Goal: Information Seeking & Learning: Learn about a topic

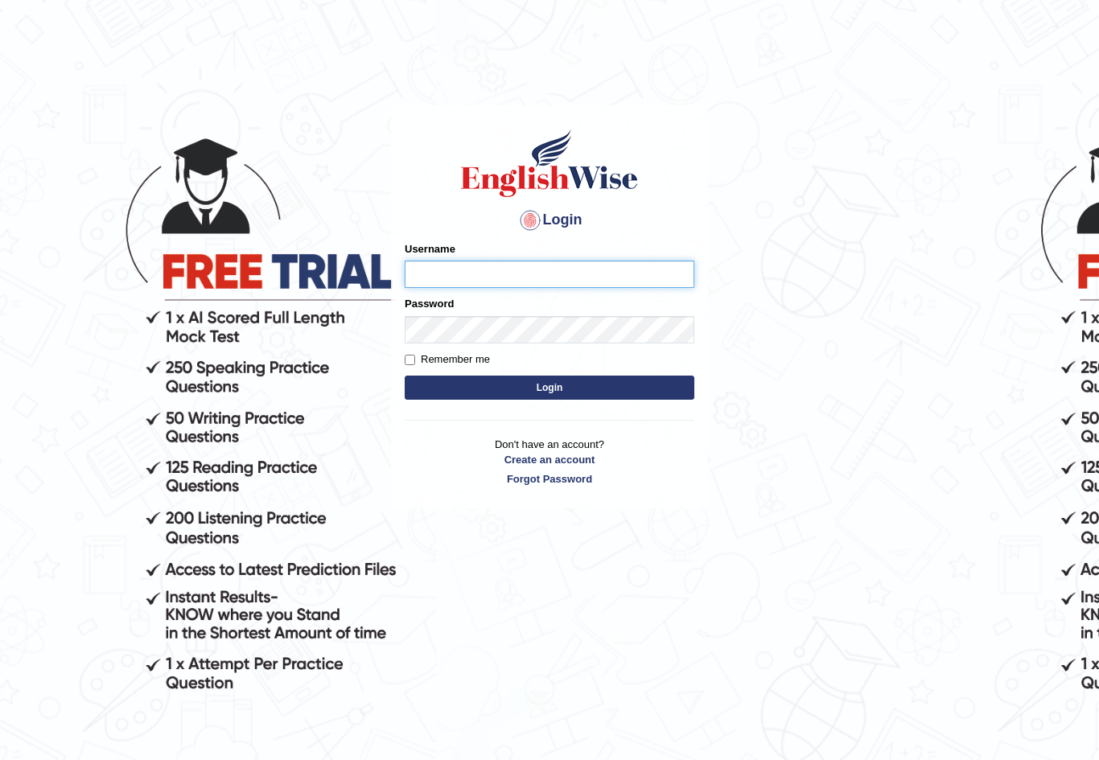
type input "MuskaanV"
click at [549, 387] on button "Login" at bounding box center [550, 388] width 290 height 24
click at [652, 396] on button "Login" at bounding box center [550, 388] width 290 height 24
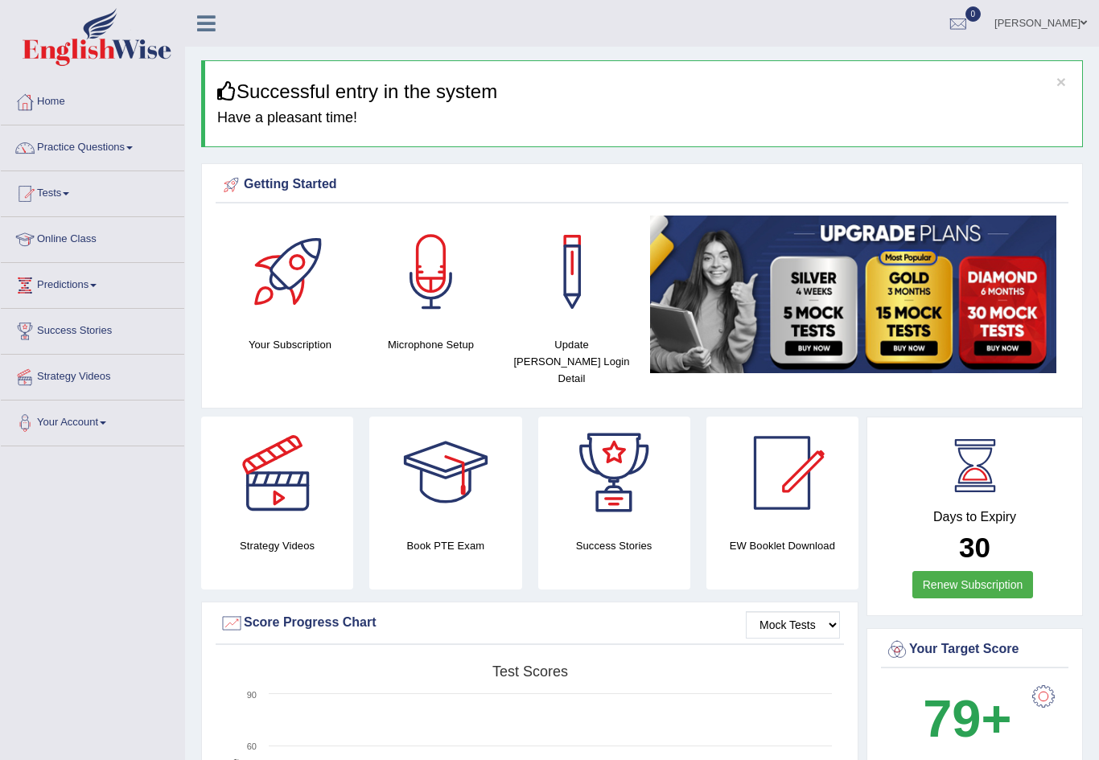
click at [116, 146] on link "Practice Questions" at bounding box center [92, 145] width 183 height 40
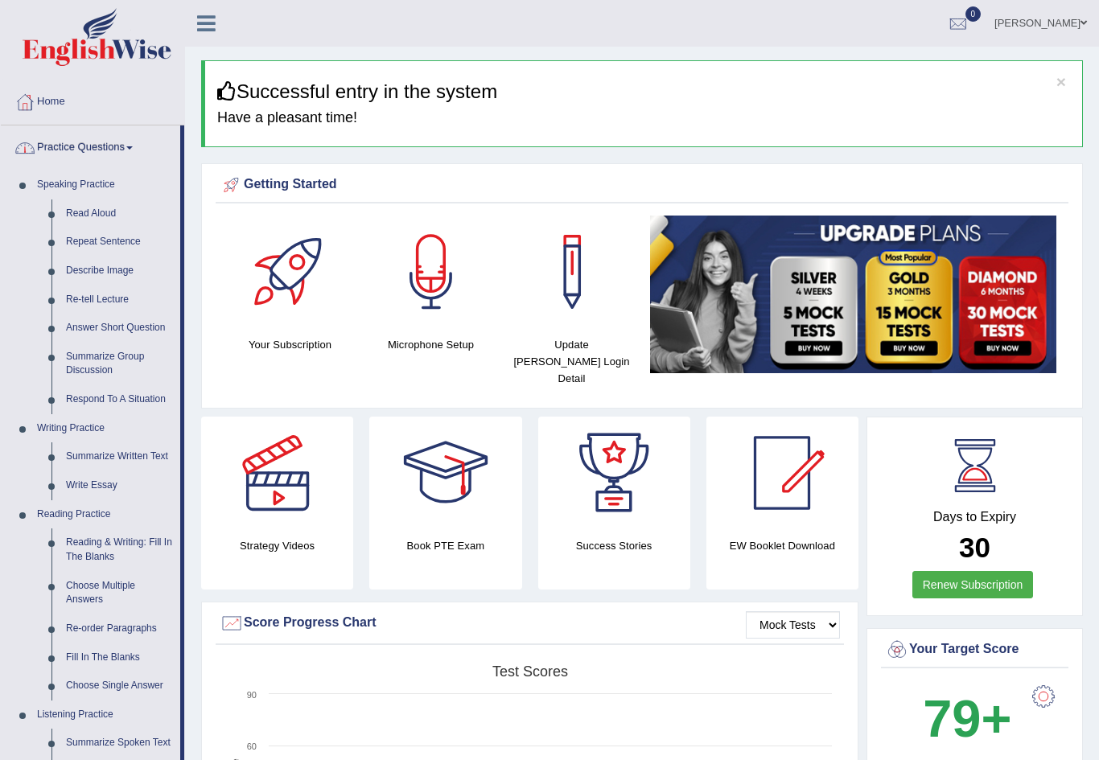
click at [96, 212] on div at bounding box center [549, 380] width 1099 height 760
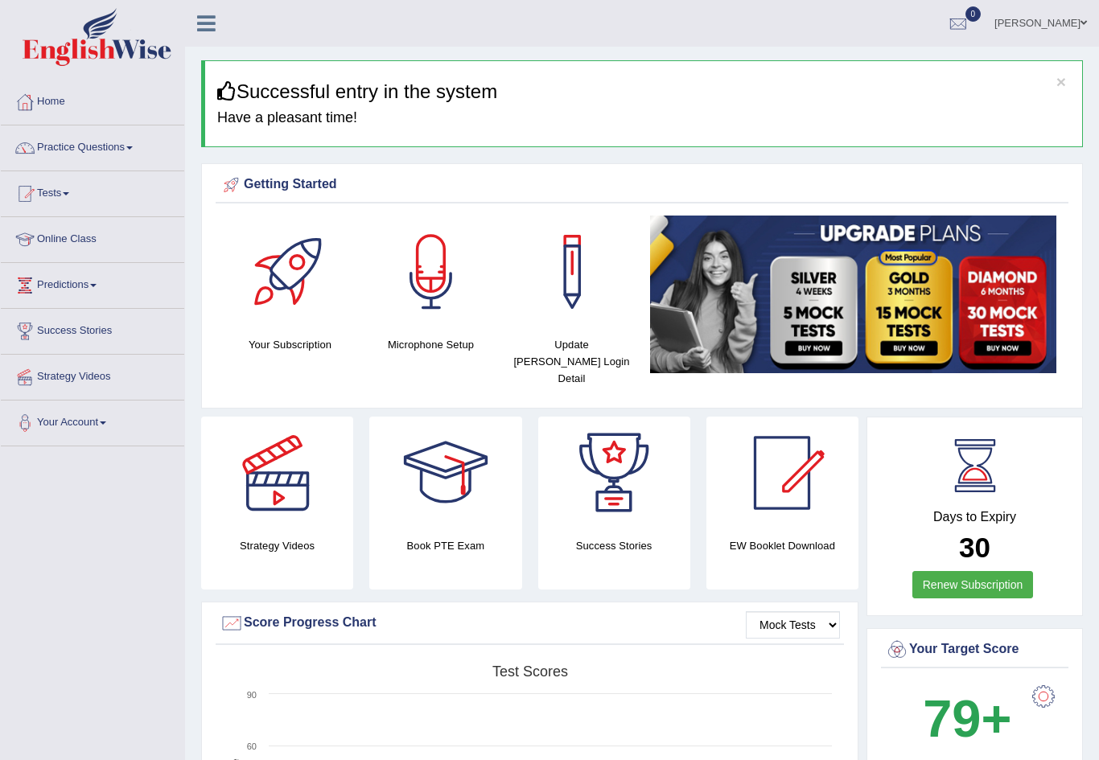
click at [395, 301] on div at bounding box center [431, 272] width 113 height 113
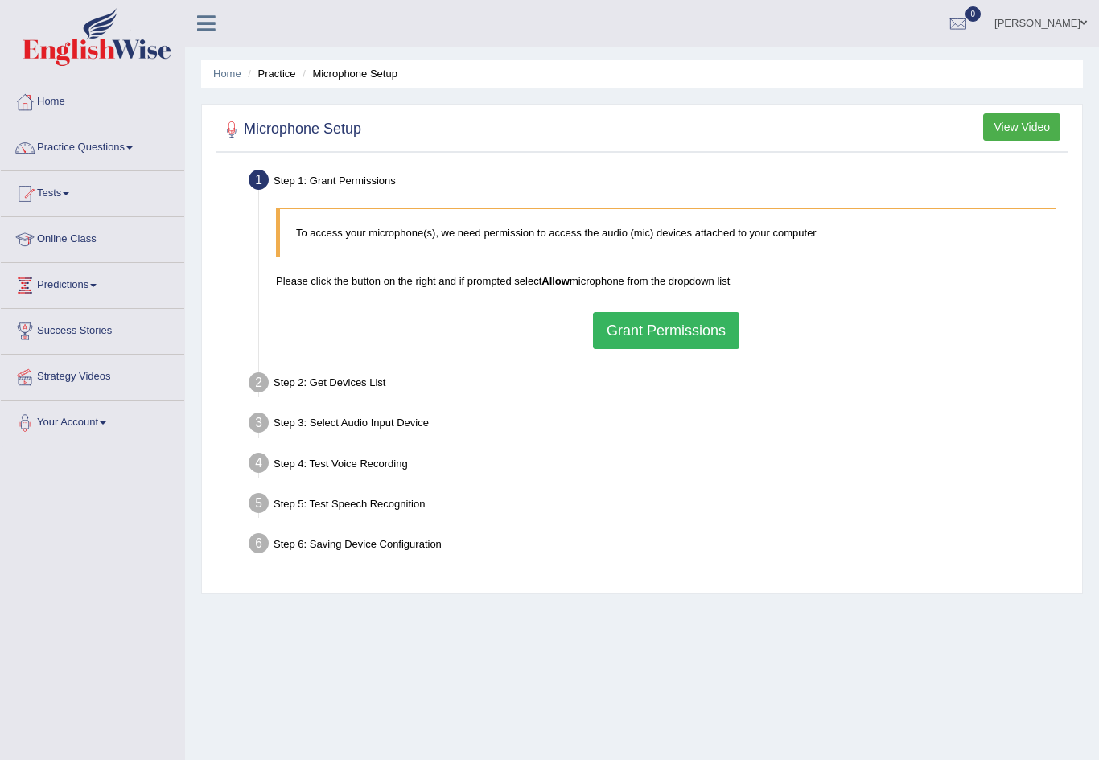
click at [721, 341] on button "Grant Permissions" at bounding box center [666, 330] width 146 height 37
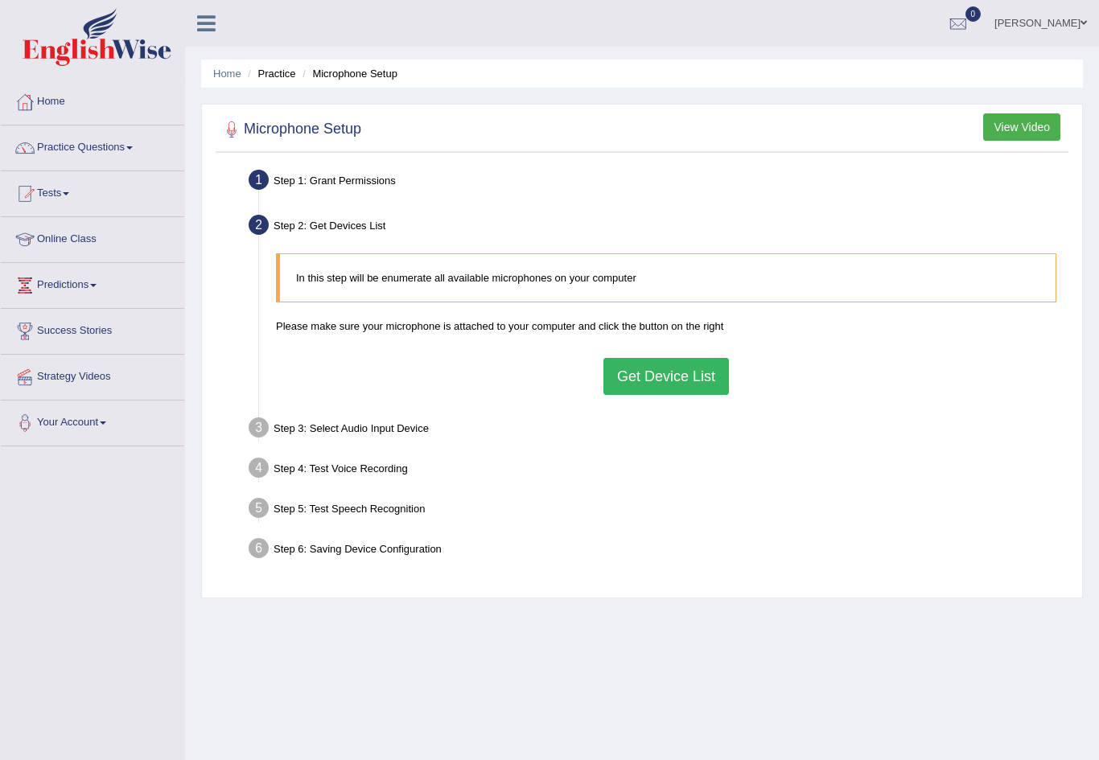
click at [678, 384] on button "Get Device List" at bounding box center [665, 376] width 125 height 37
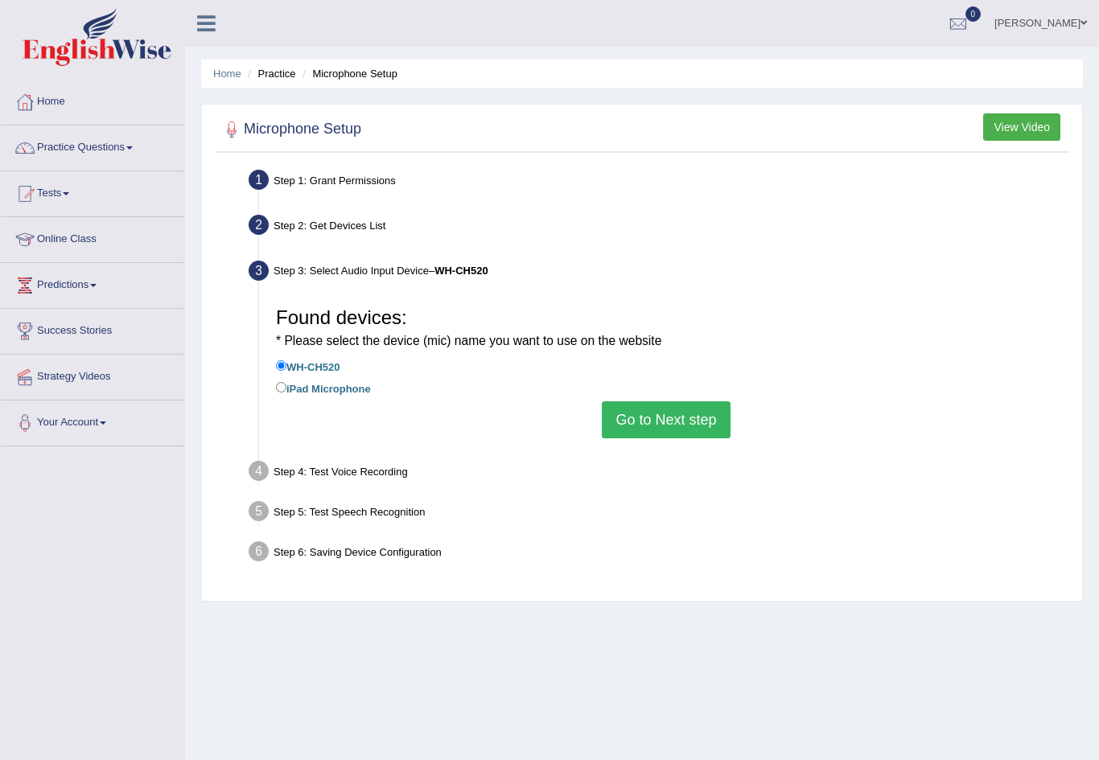
click at [692, 412] on button "Go to Next step" at bounding box center [666, 419] width 128 height 37
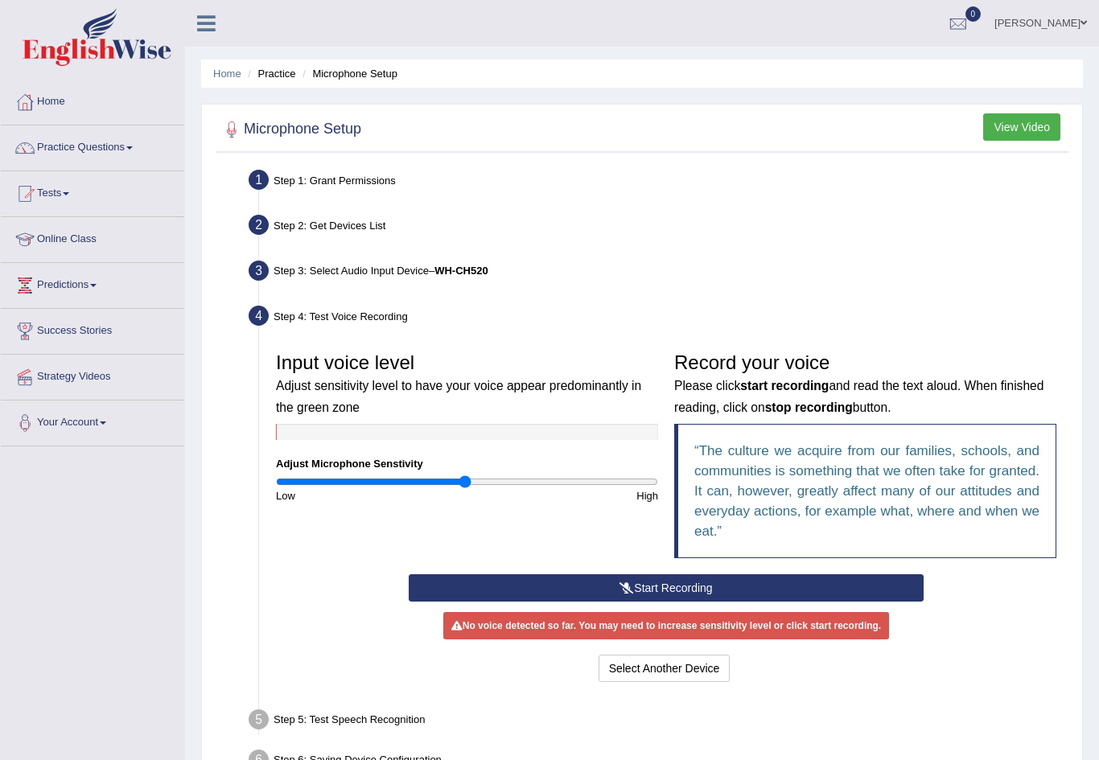
click at [560, 487] on input "range" at bounding box center [467, 481] width 382 height 13
type input "2"
click at [656, 584] on button "Start Recording" at bounding box center [666, 587] width 515 height 27
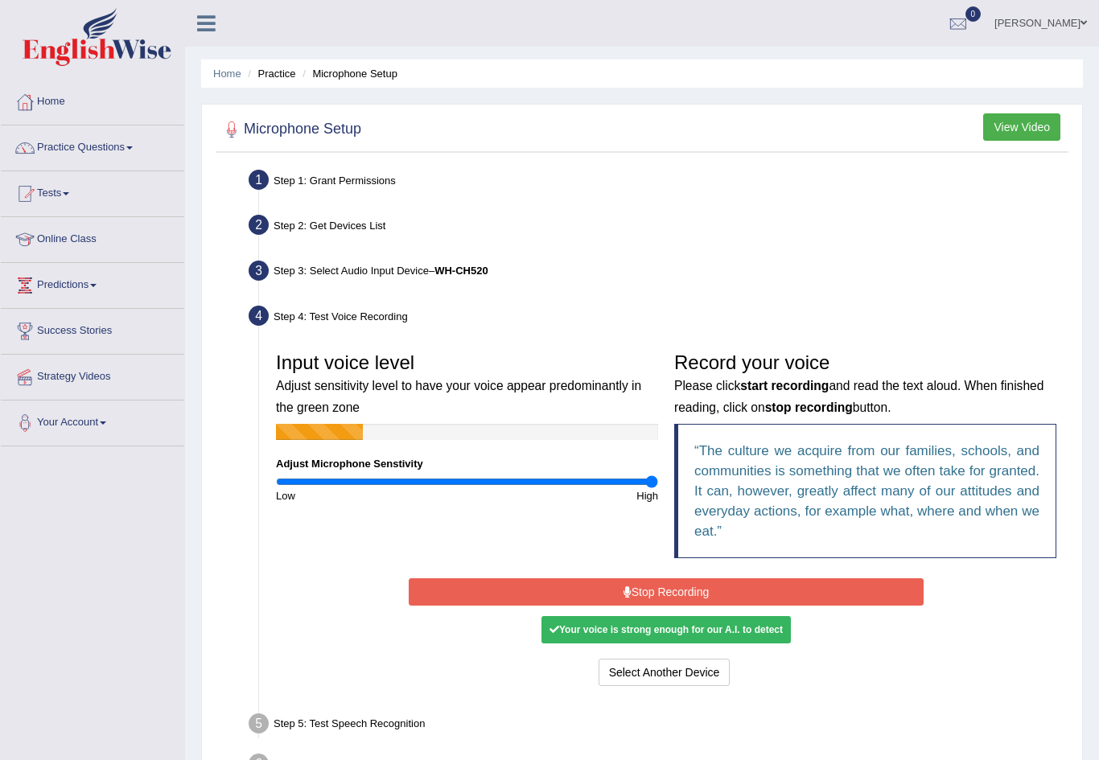
click at [696, 591] on button "Stop Recording" at bounding box center [666, 591] width 515 height 27
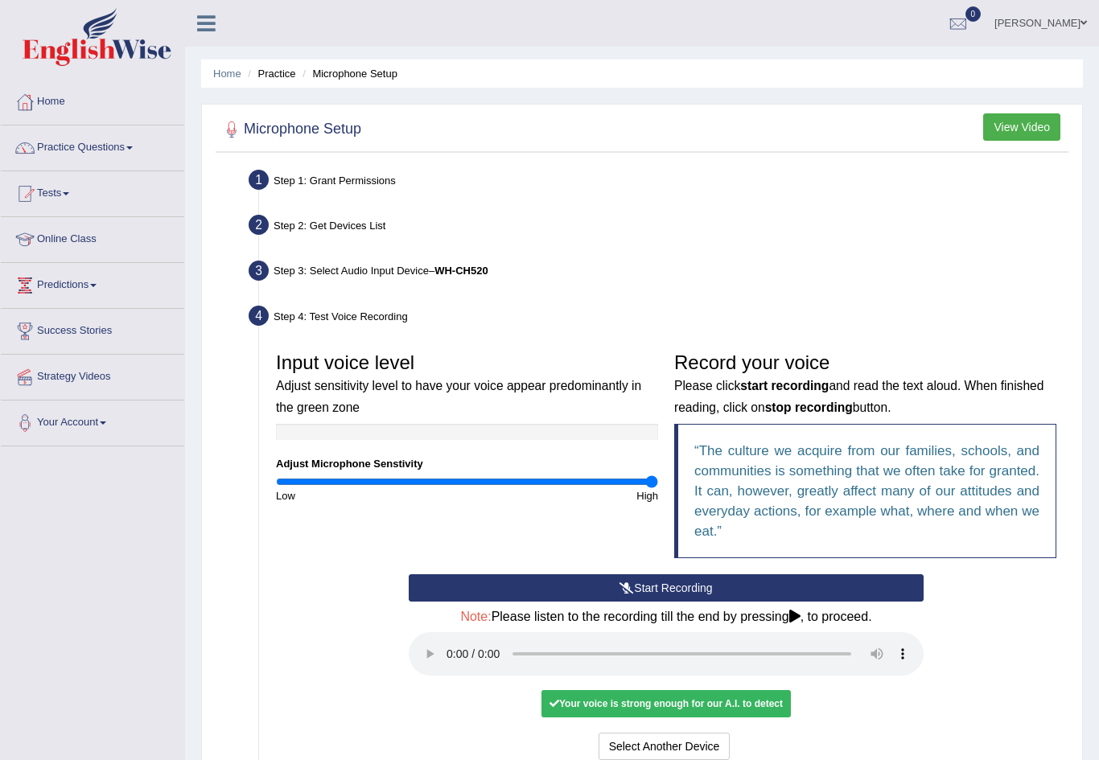
click at [453, 637] on audio at bounding box center [666, 653] width 515 height 43
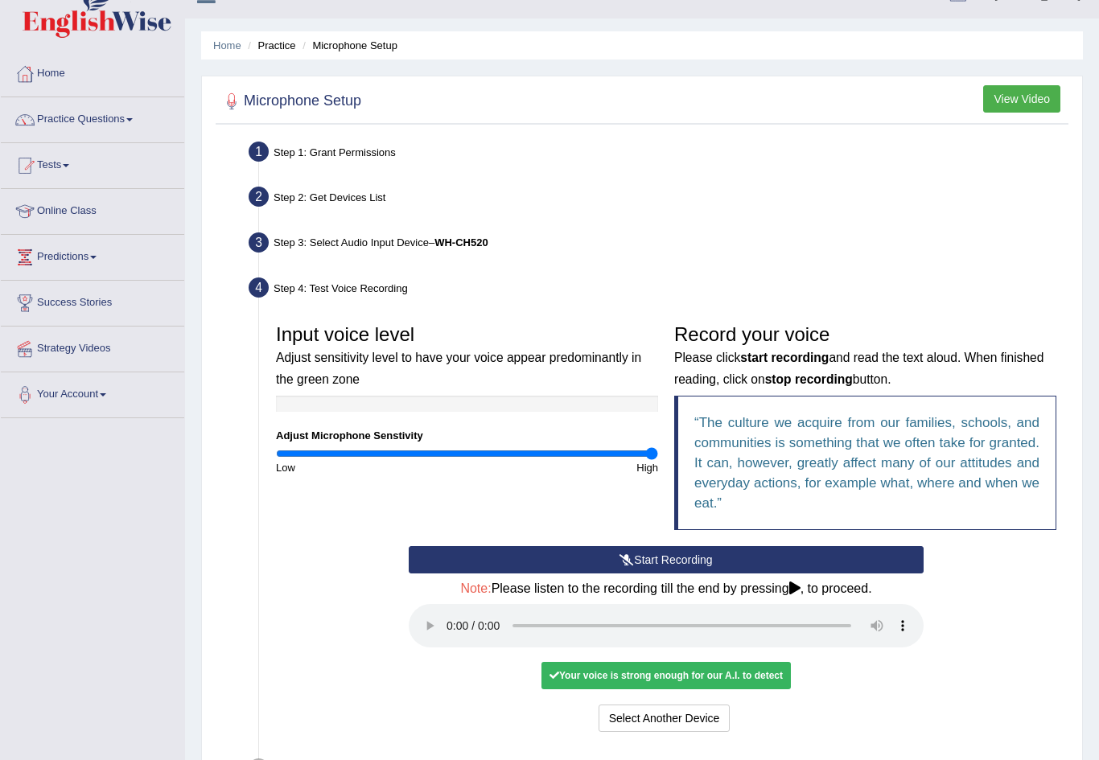
scroll to position [130, 0]
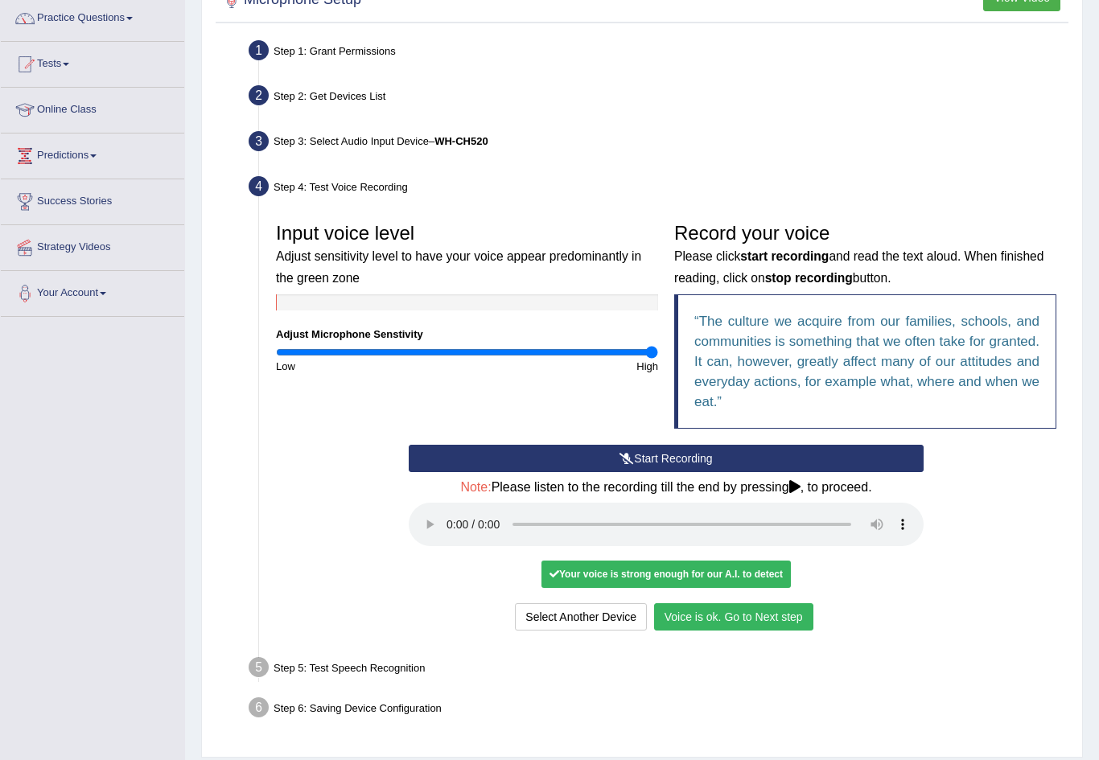
click at [776, 603] on button "Voice is ok. Go to Next step" at bounding box center [733, 616] width 159 height 27
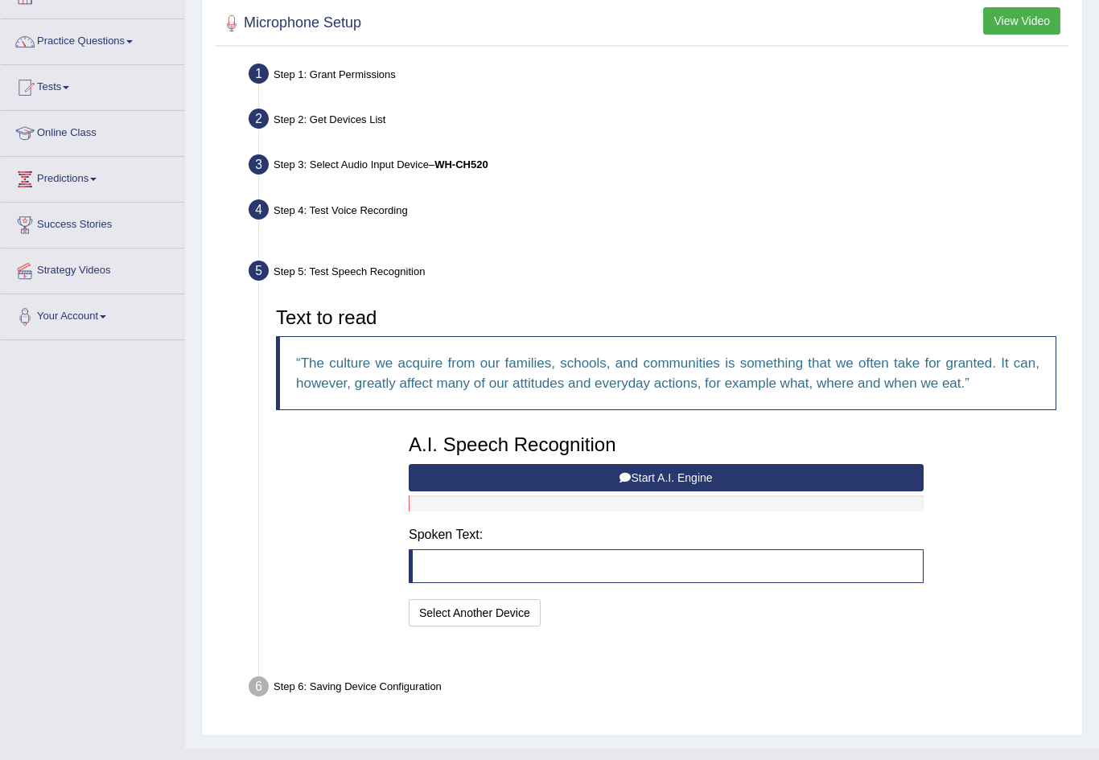
scroll to position [66, 0]
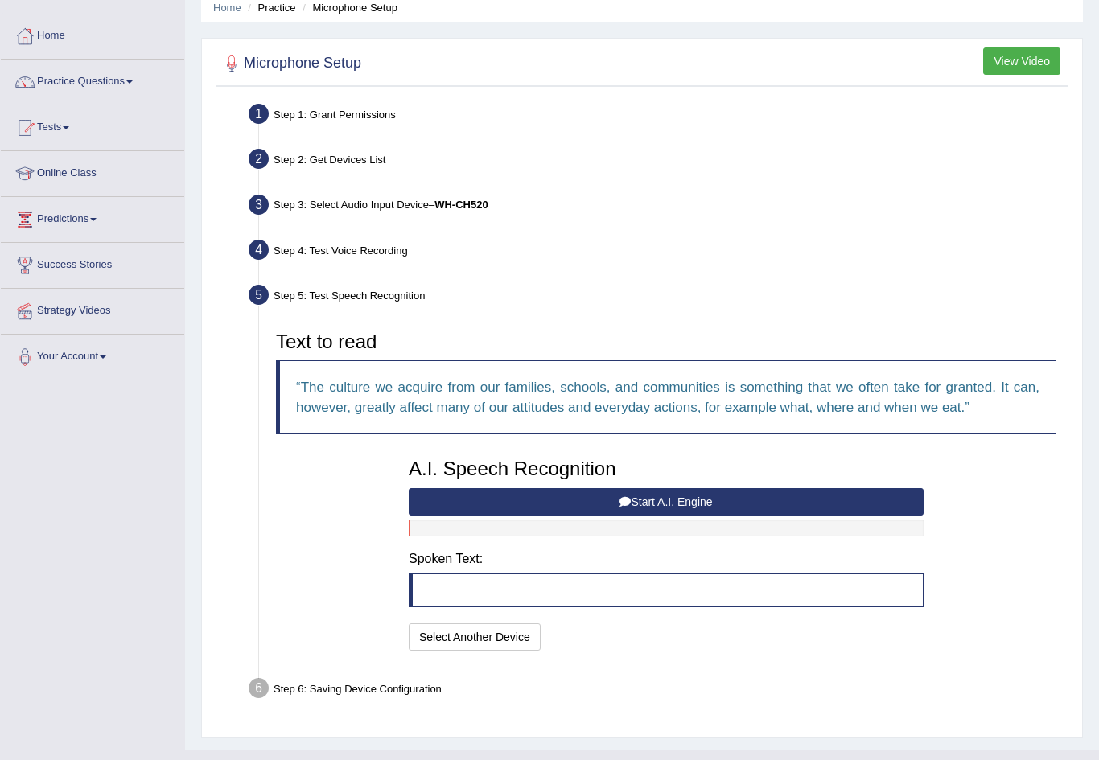
click at [743, 499] on button "Start A.I. Engine" at bounding box center [666, 501] width 515 height 27
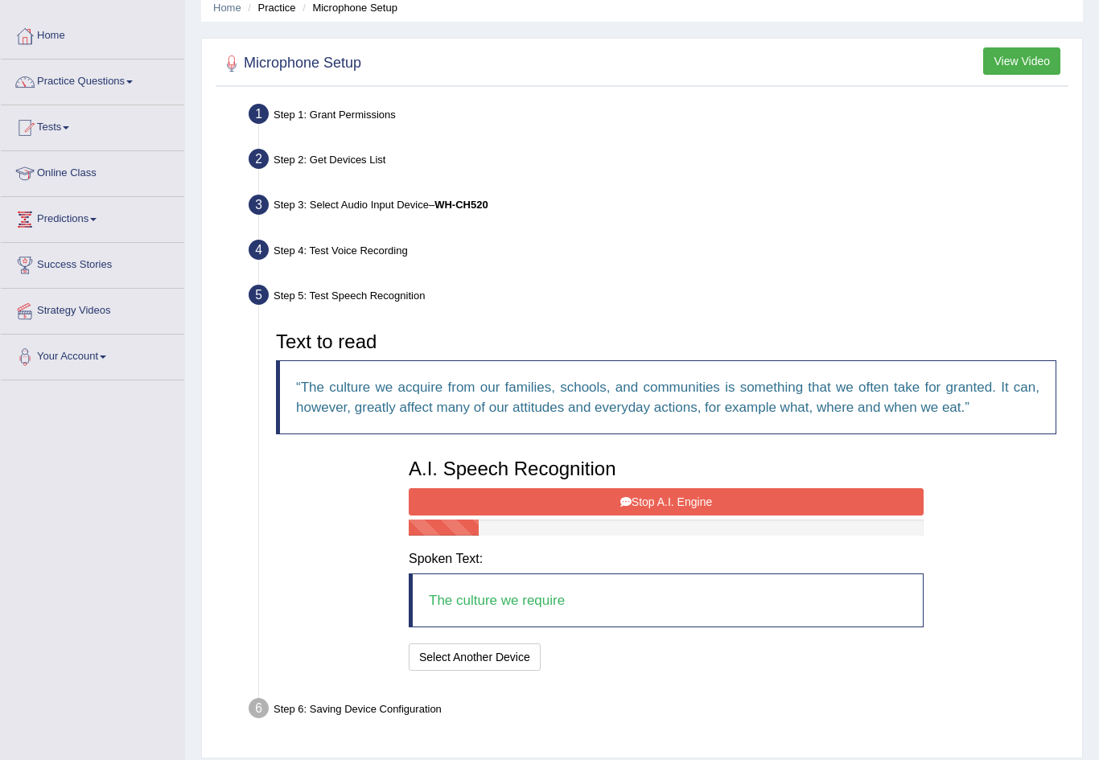
click at [749, 499] on button "Stop A.I. Engine" at bounding box center [666, 501] width 515 height 27
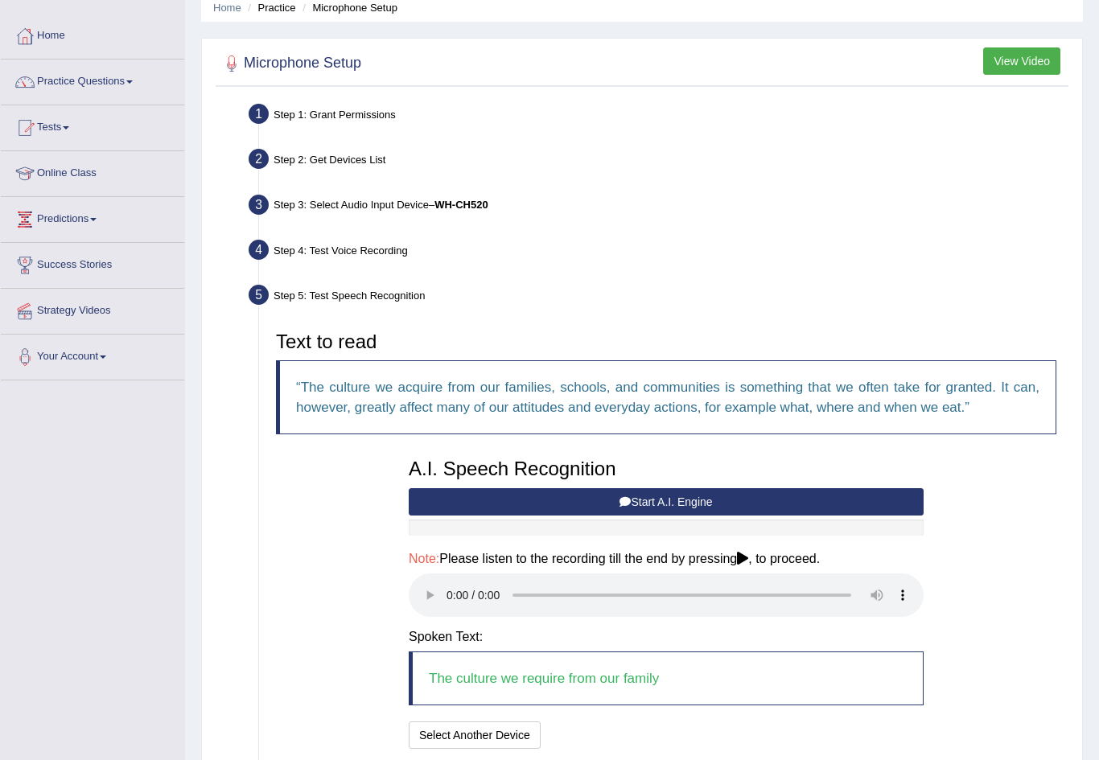
click at [459, 579] on audio at bounding box center [666, 595] width 515 height 43
click at [664, 722] on button "Speech is ok. Go to Last step" at bounding box center [631, 735] width 168 height 27
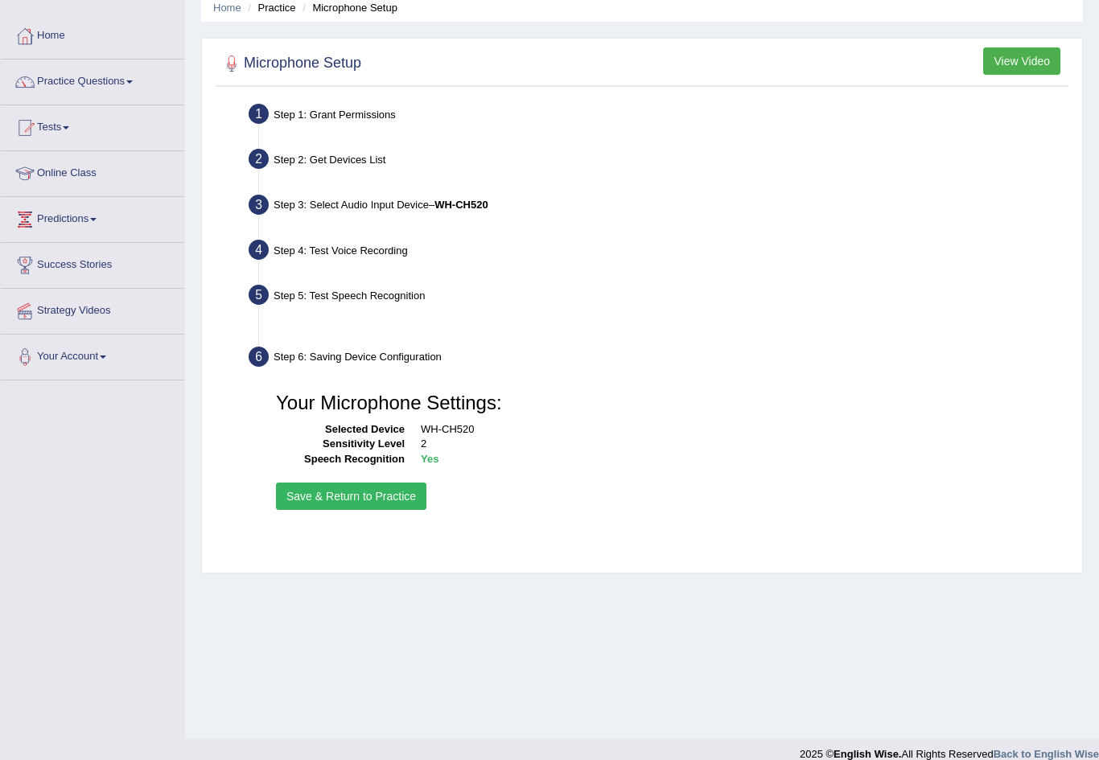
scroll to position [56, 0]
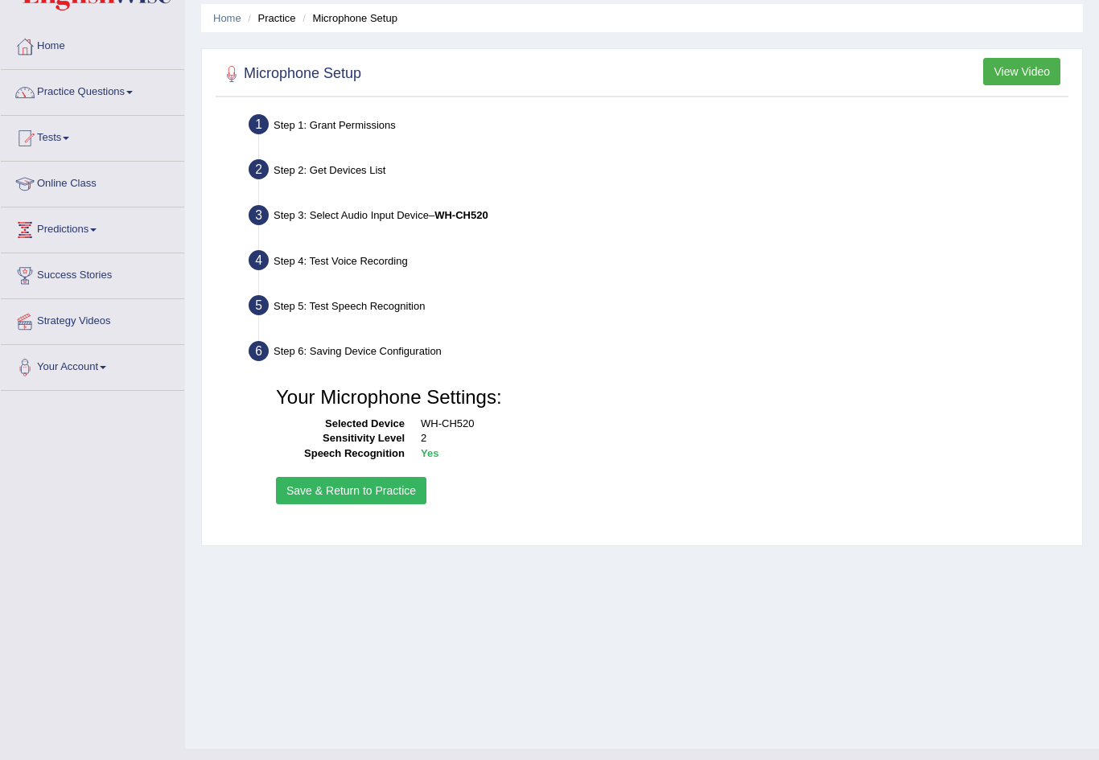
click at [404, 490] on button "Save & Return to Practice" at bounding box center [351, 490] width 150 height 27
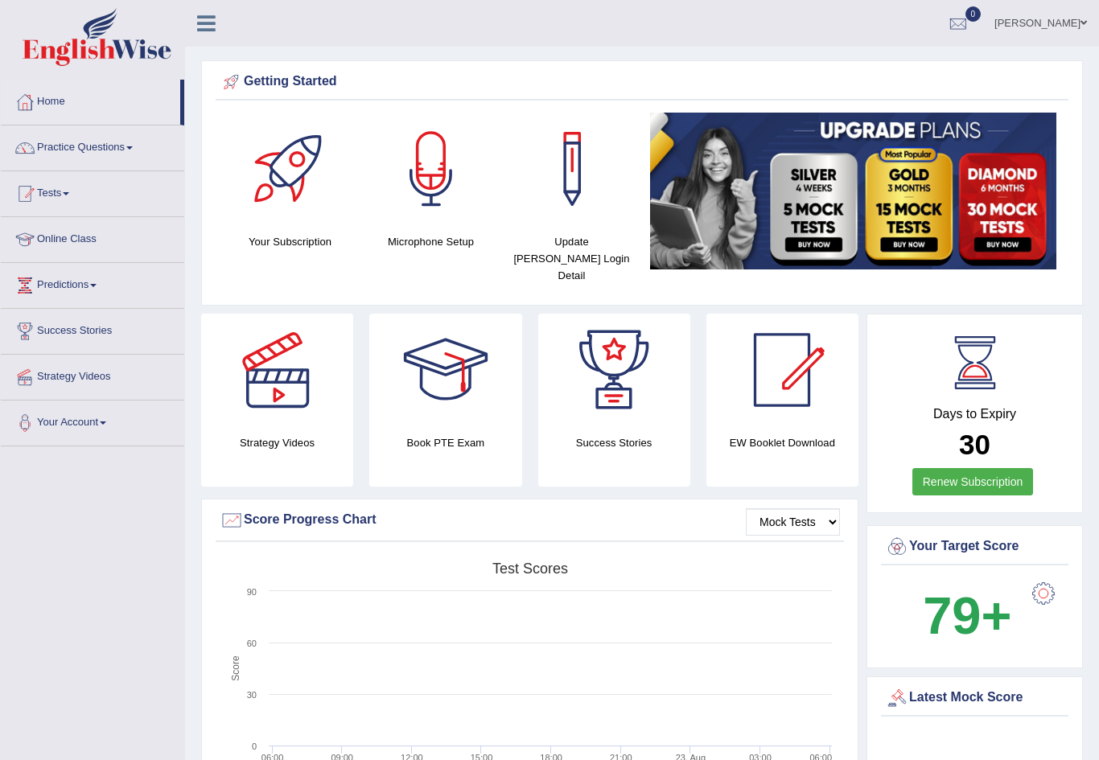
click at [72, 197] on link "Tests" at bounding box center [92, 191] width 183 height 40
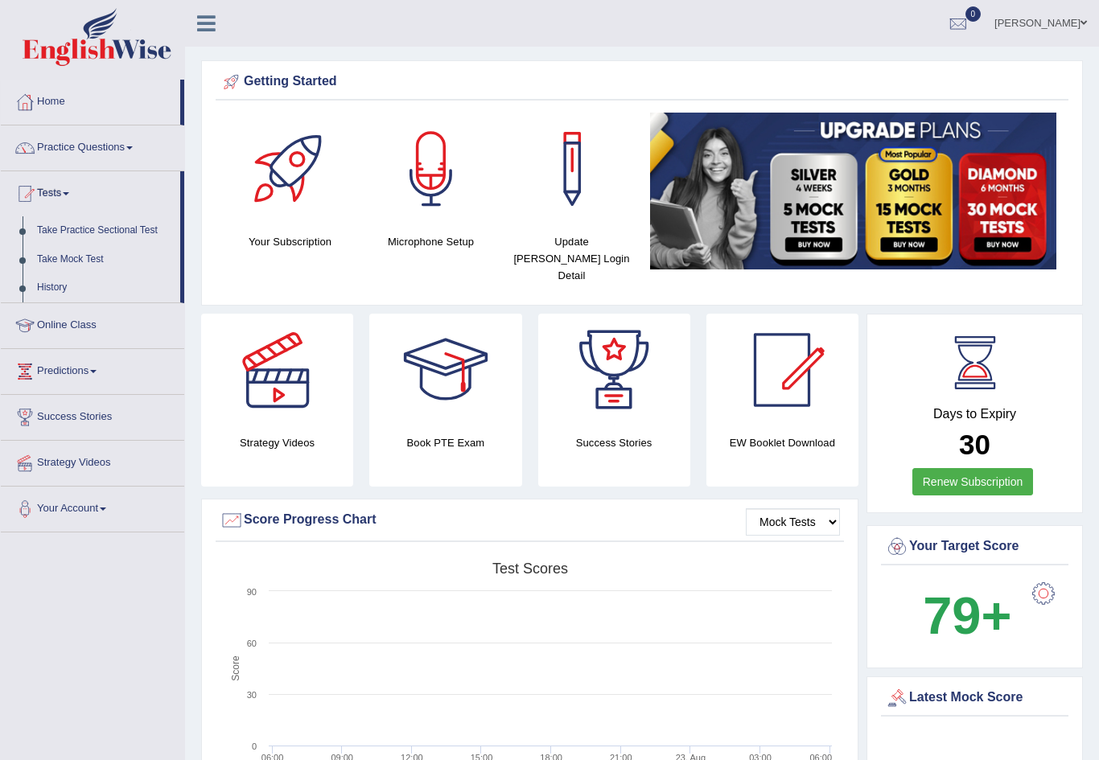
click at [129, 153] on div at bounding box center [549, 380] width 1099 height 760
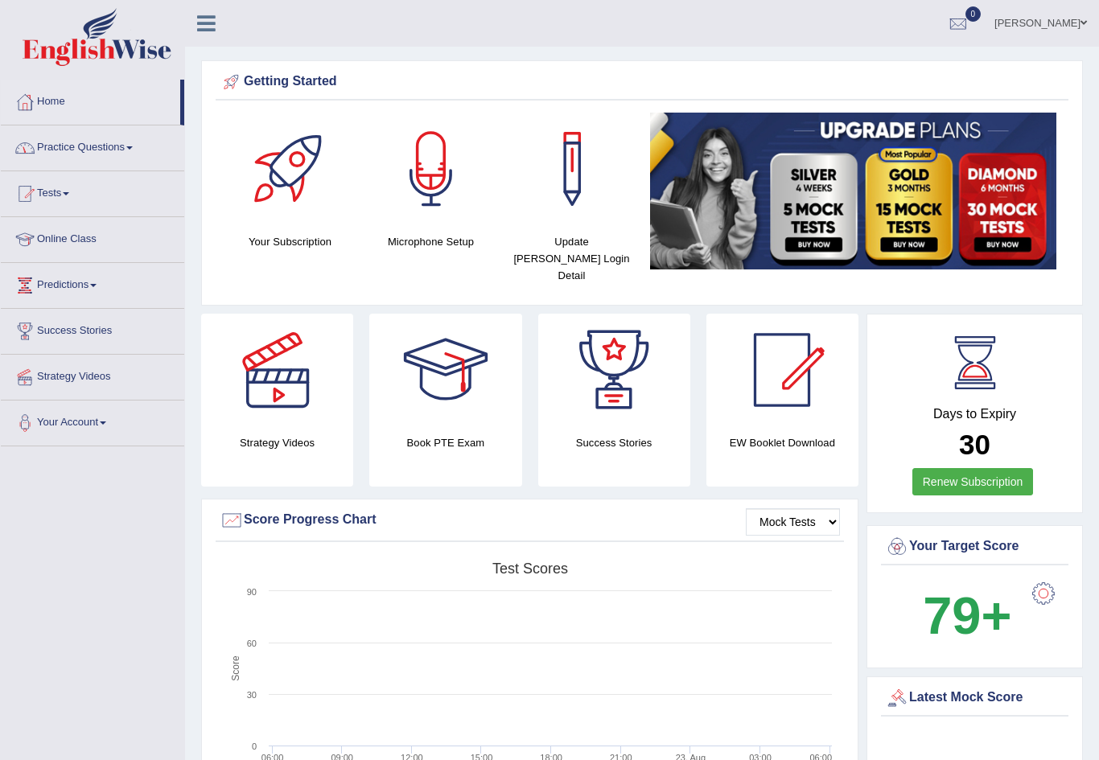
click at [140, 156] on link "Practice Questions" at bounding box center [92, 145] width 183 height 40
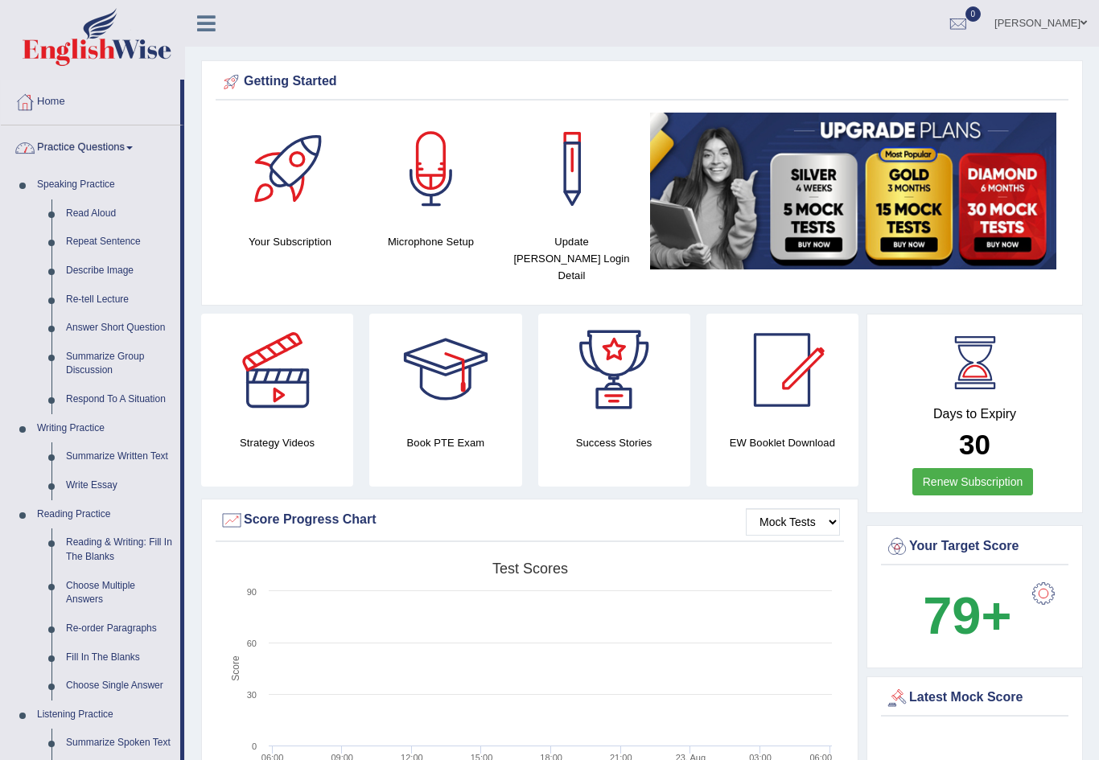
click at [91, 210] on div at bounding box center [549, 380] width 1099 height 760
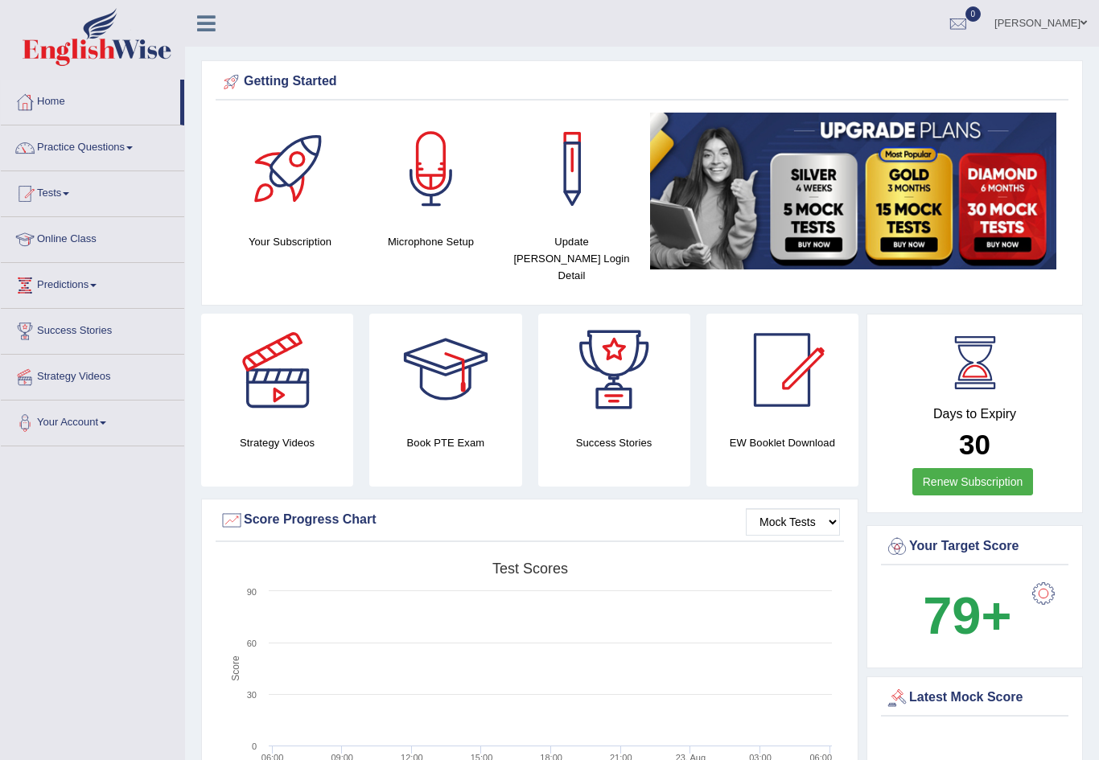
click at [121, 158] on link "Practice Questions" at bounding box center [92, 145] width 183 height 40
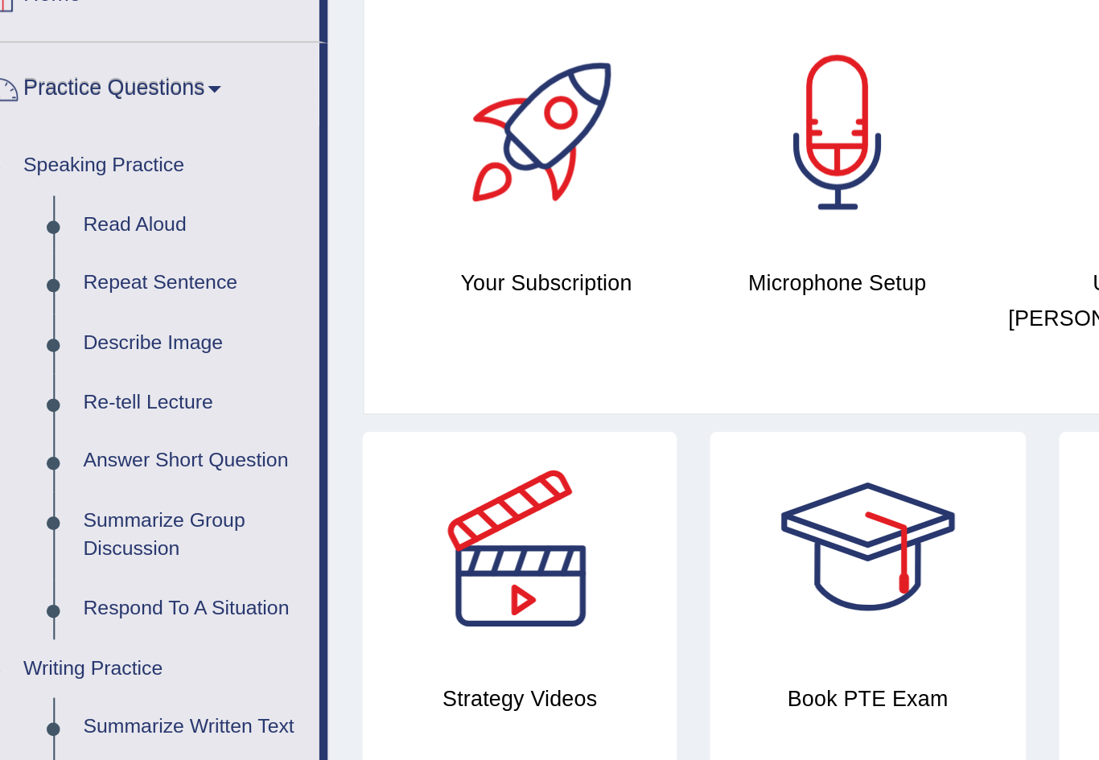
click at [68, 106] on div at bounding box center [549, 380] width 1099 height 760
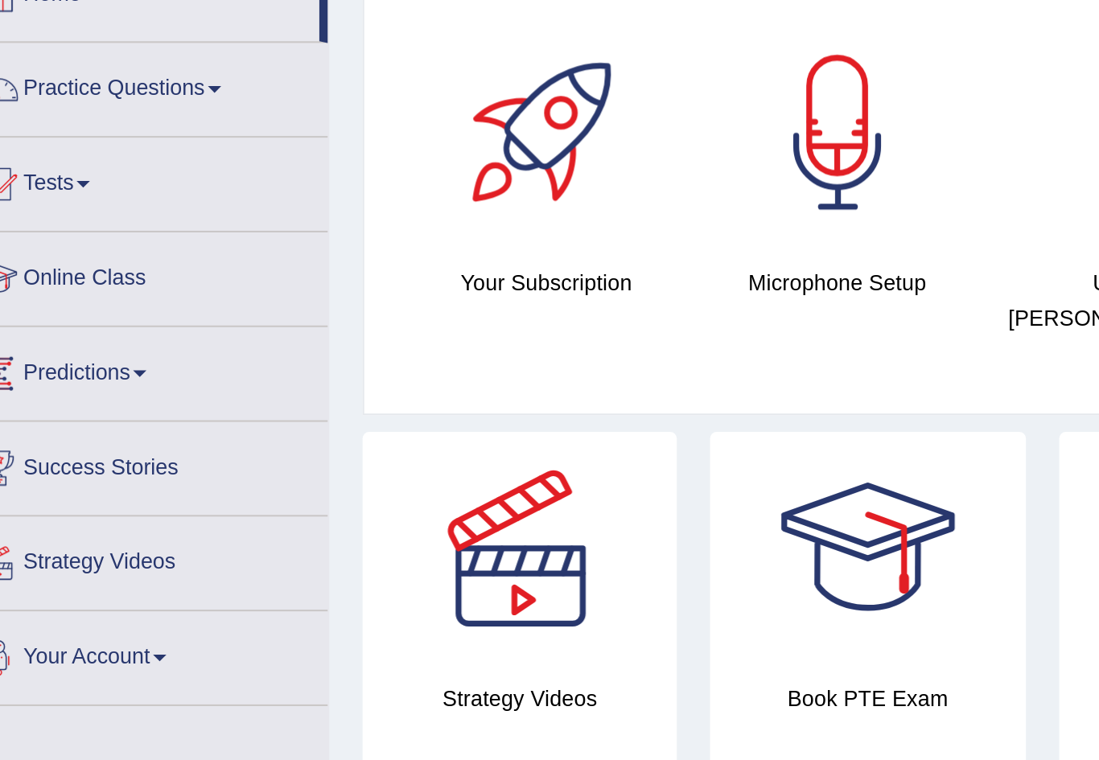
click at [102, 125] on link "Practice Questions" at bounding box center [92, 145] width 183 height 40
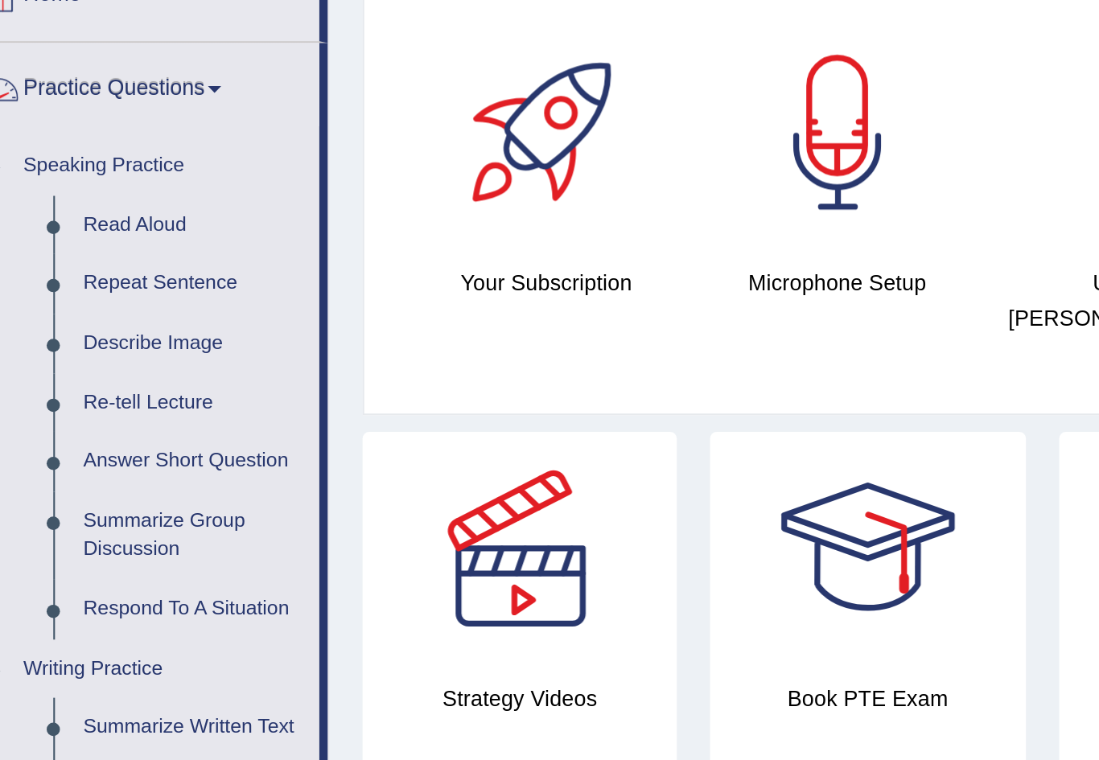
click at [75, 111] on div at bounding box center [549, 380] width 1099 height 760
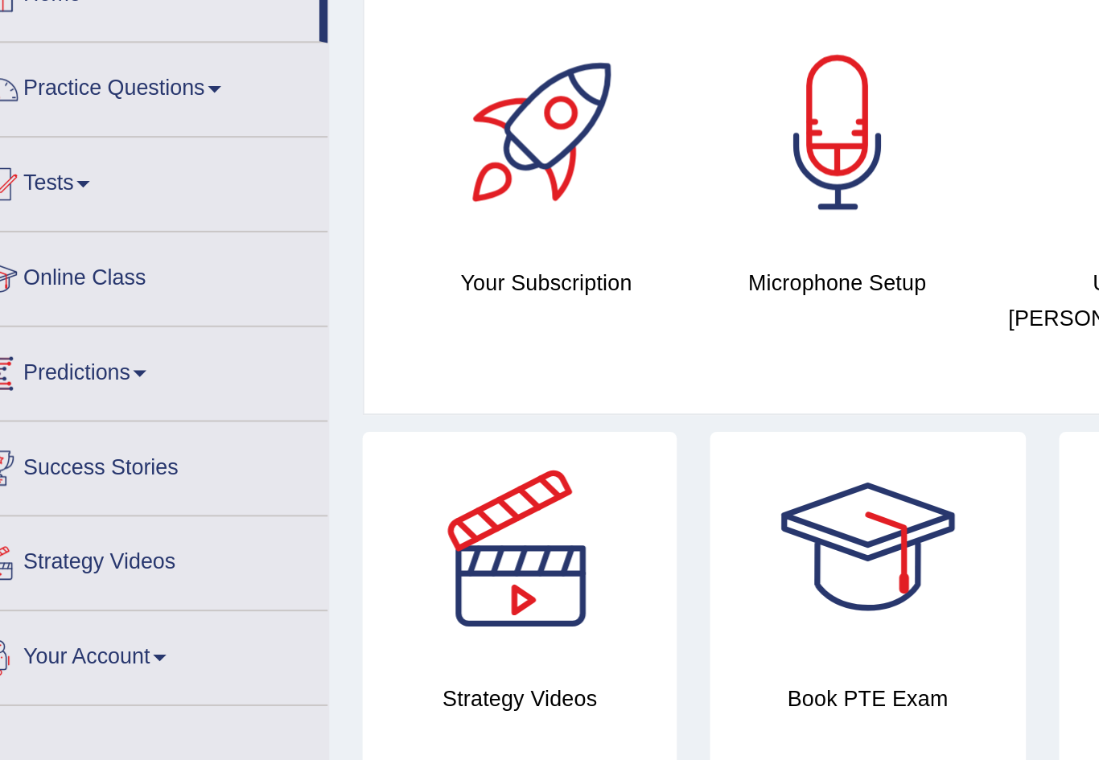
click at [96, 125] on link "Practice Questions" at bounding box center [92, 145] width 183 height 40
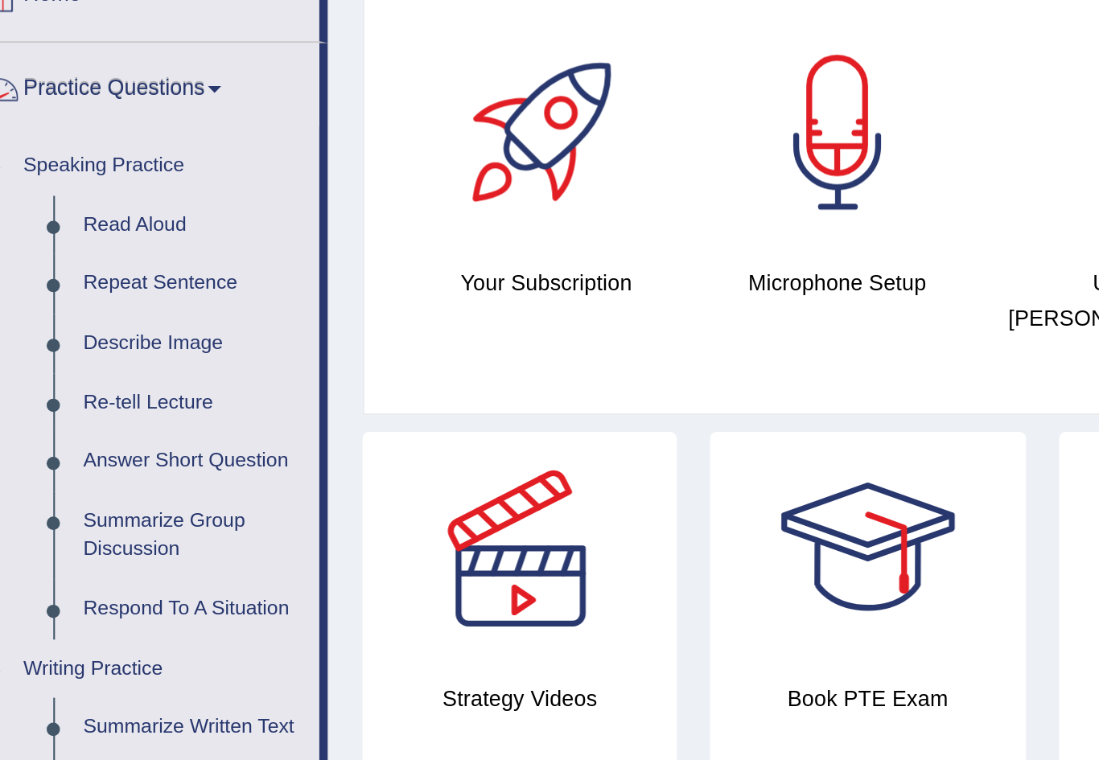
click at [56, 108] on div at bounding box center [549, 380] width 1099 height 760
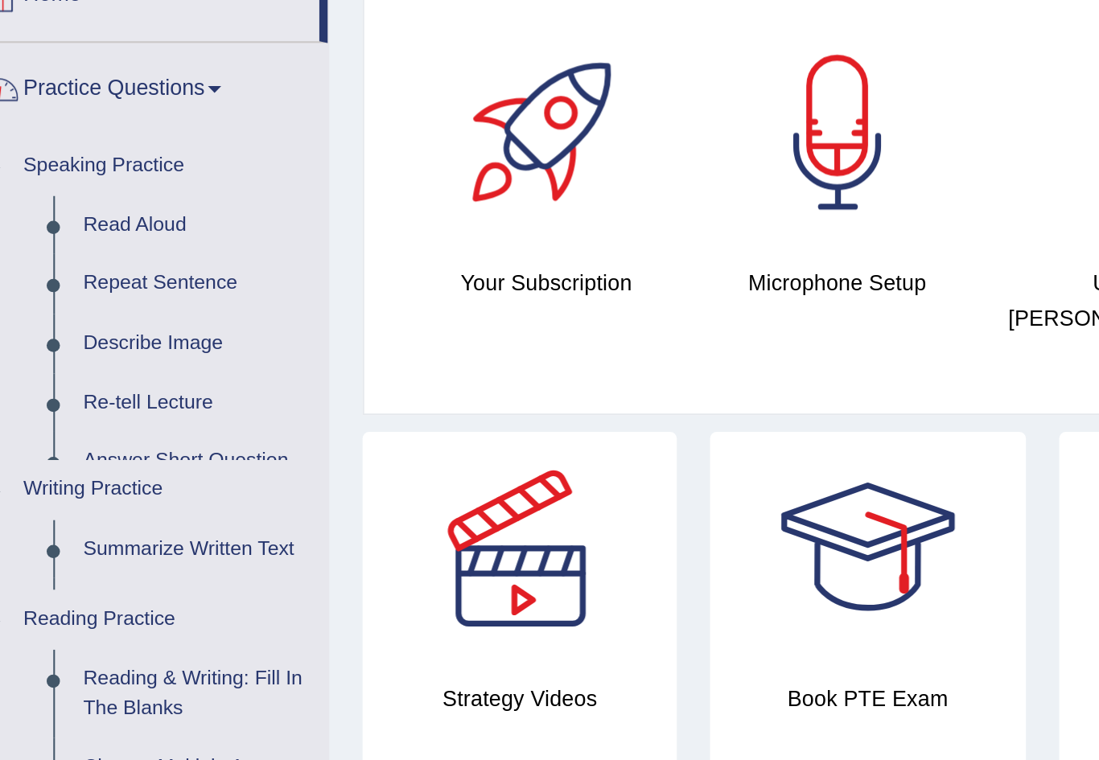
click at [59, 199] on link "Read Aloud" at bounding box center [121, 213] width 125 height 29
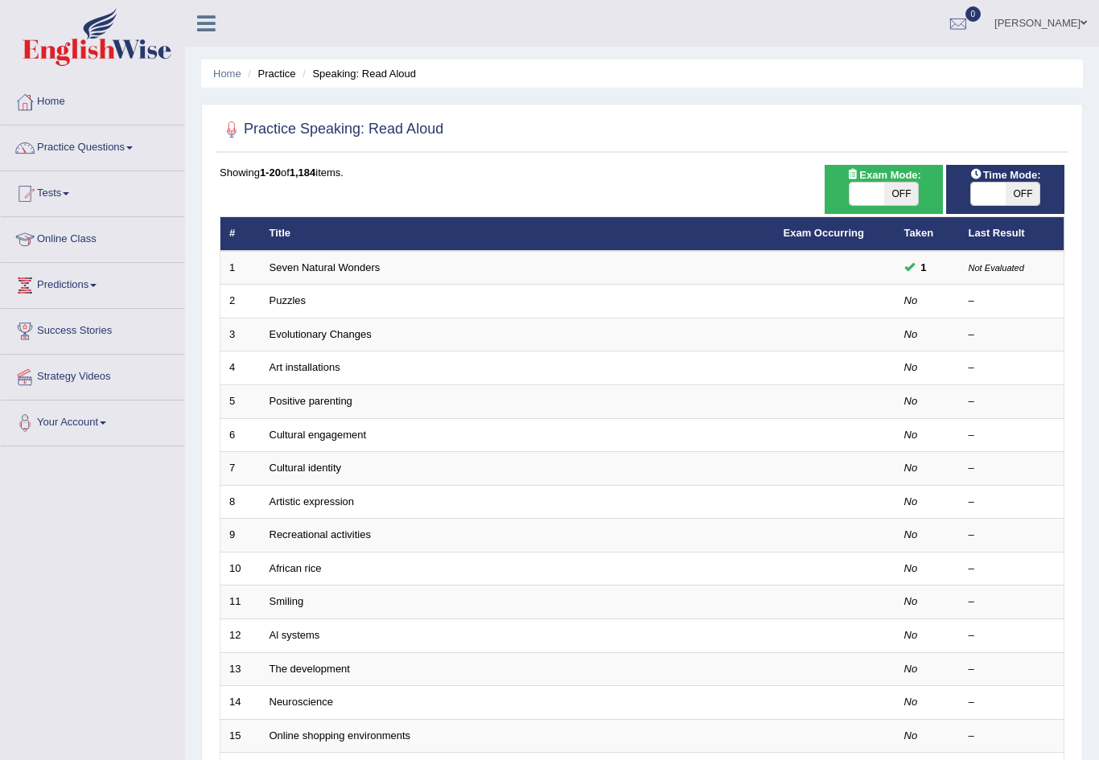
click at [302, 302] on link "Puzzles" at bounding box center [287, 300] width 37 height 12
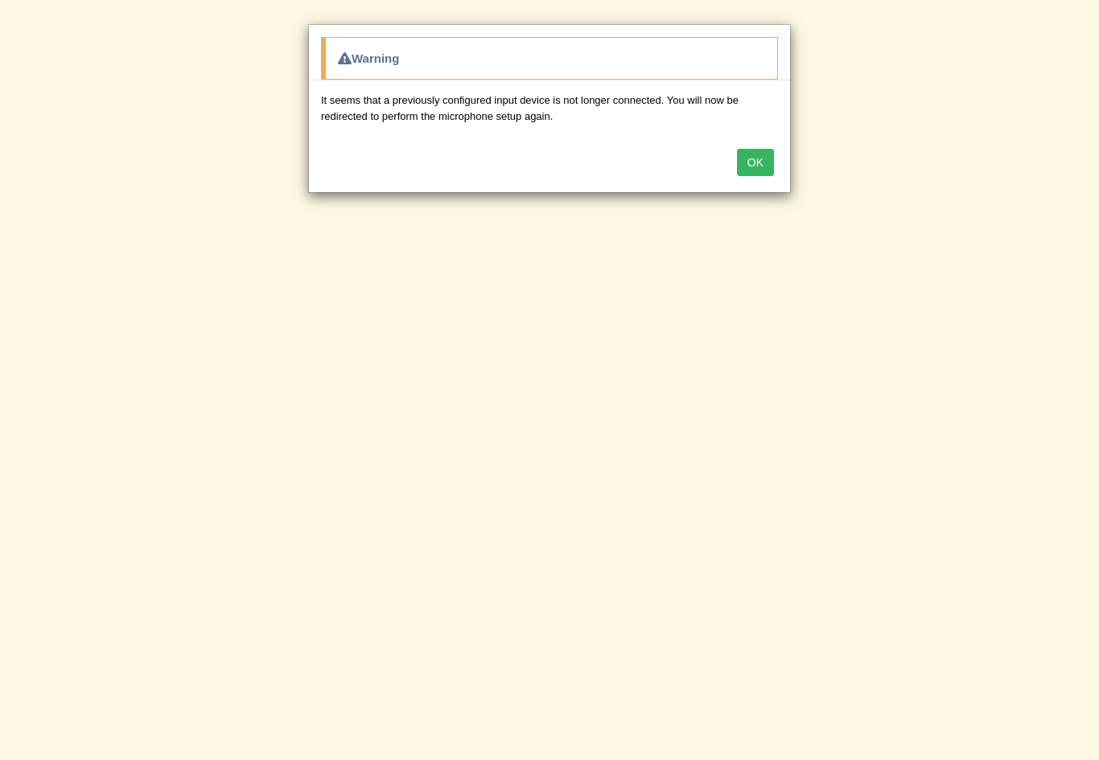
click at [766, 161] on button "OK" at bounding box center [755, 162] width 37 height 27
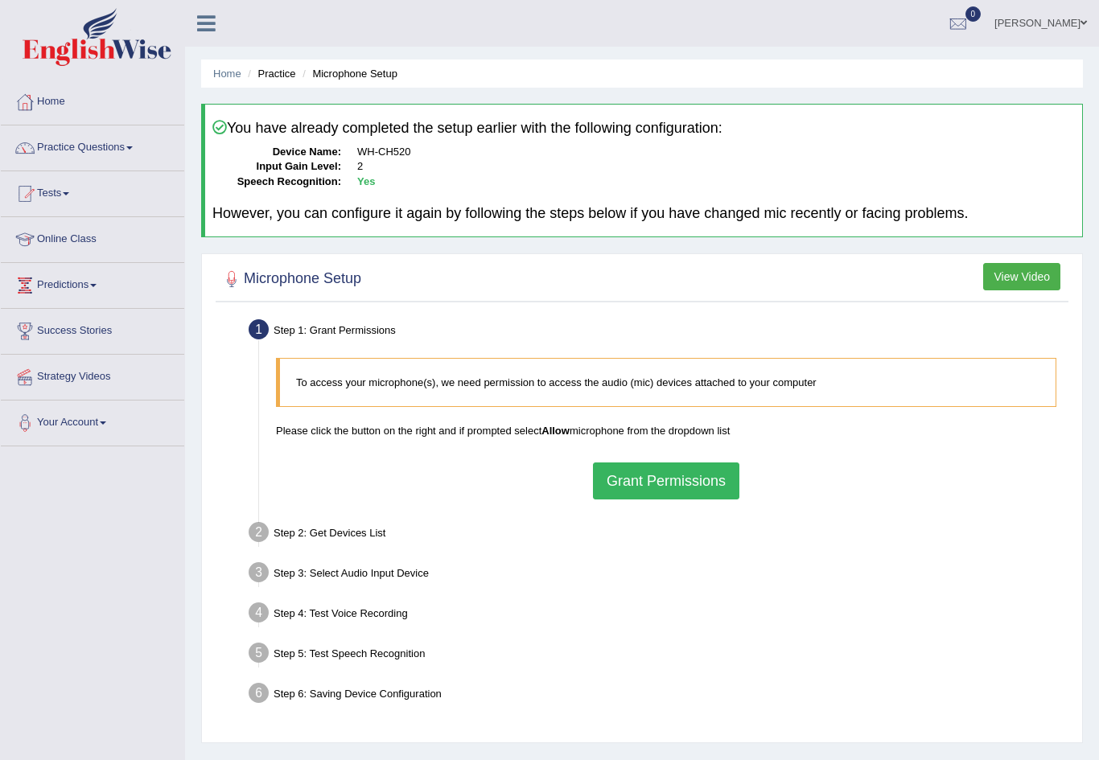
click at [1070, 31] on link "[PERSON_NAME]" at bounding box center [1040, 21] width 117 height 42
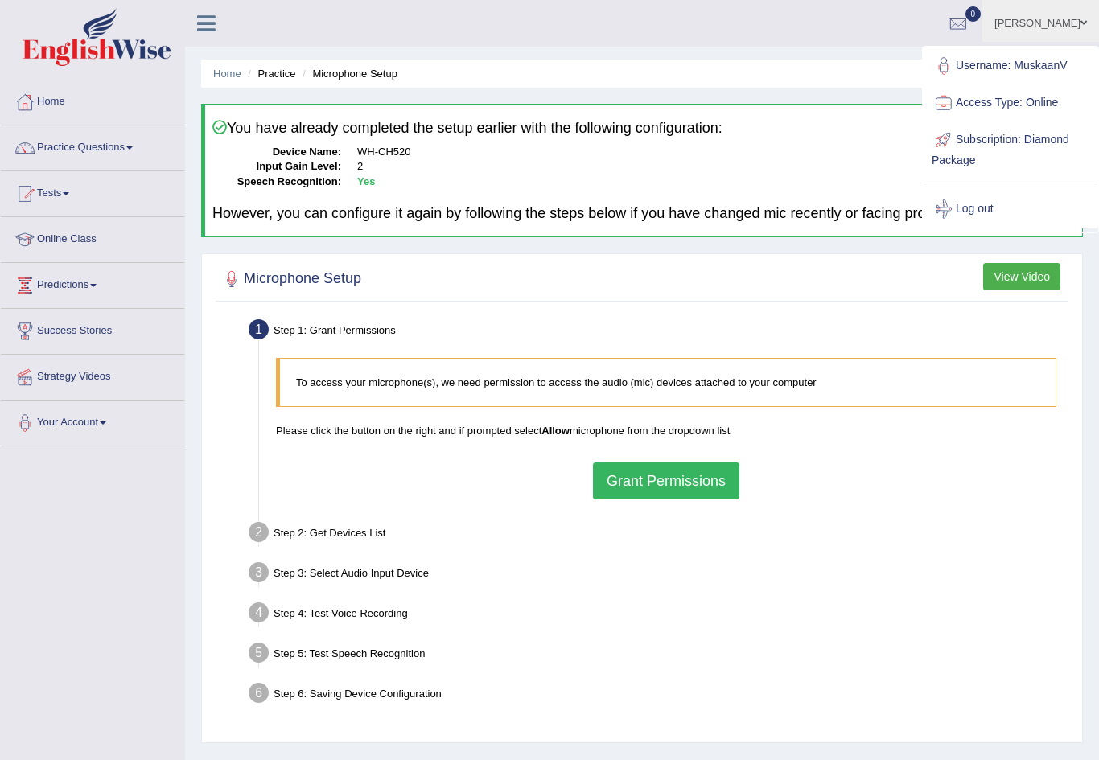
click at [210, 31] on icon at bounding box center [206, 23] width 19 height 21
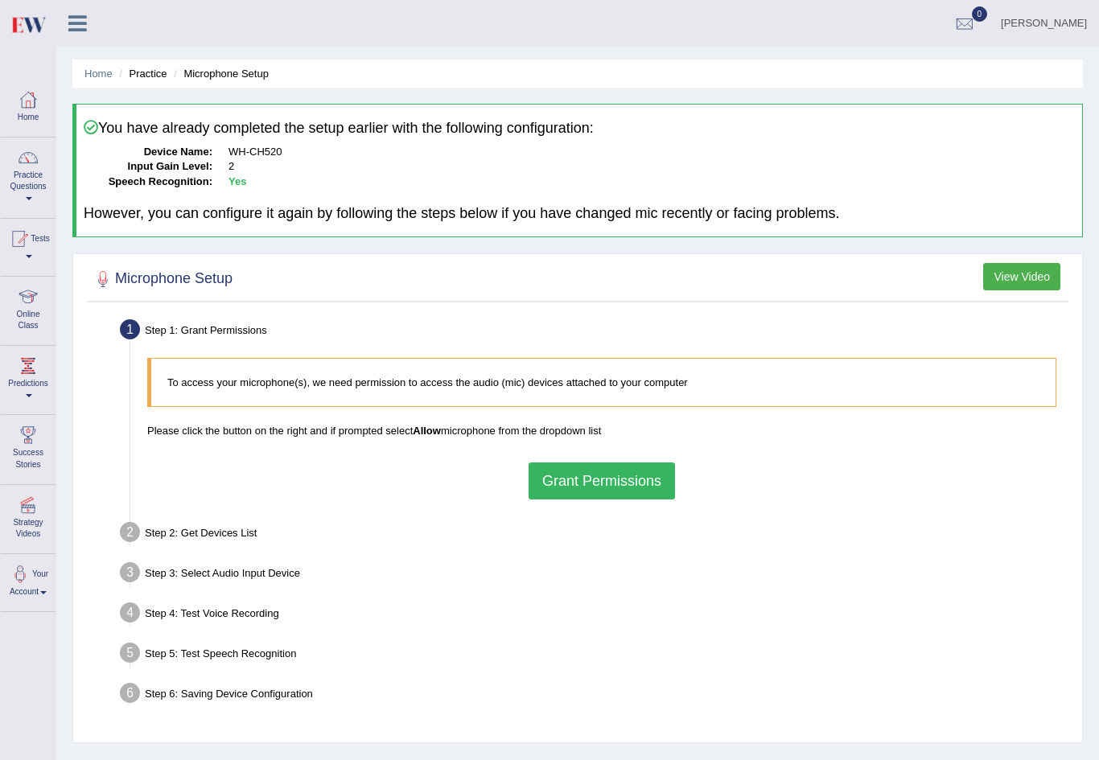
click at [903, 511] on ul "Step 1: Grant Permissions To access your microphone(s), we need permission to a…" at bounding box center [577, 514] width 973 height 399
